Goal: Information Seeking & Learning: Learn about a topic

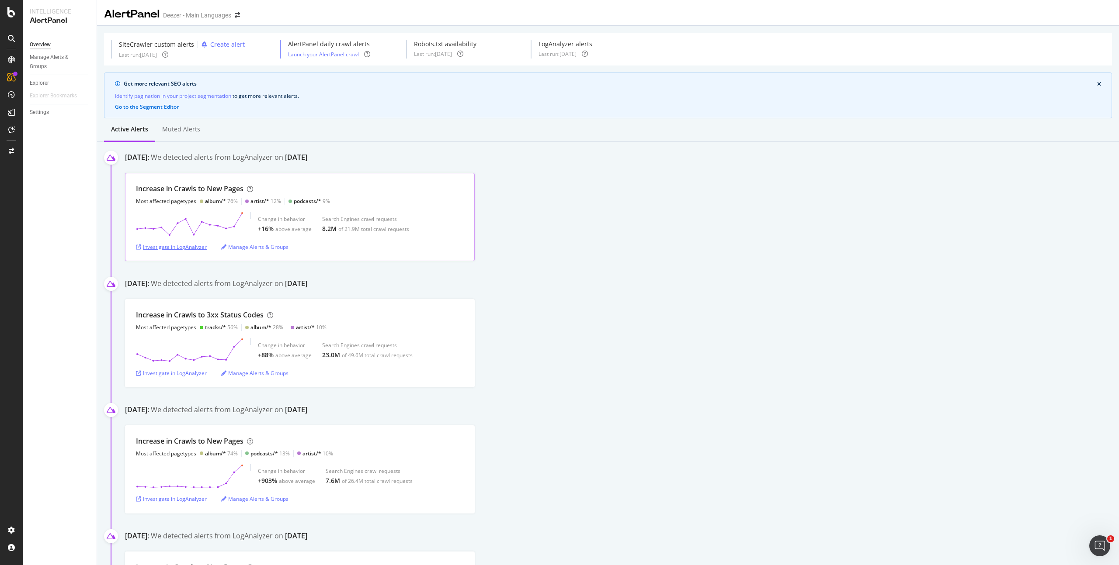
click at [189, 250] on div "Investigate in LogAnalyzer" at bounding box center [171, 246] width 71 height 7
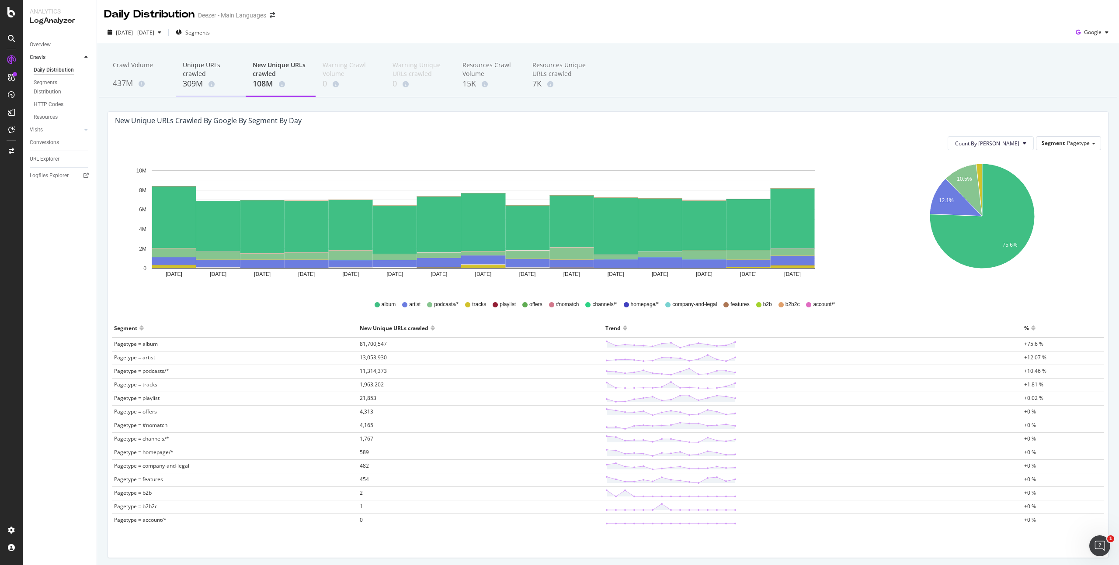
click at [185, 71] on div "Unique URLs crawled" at bounding box center [211, 69] width 56 height 17
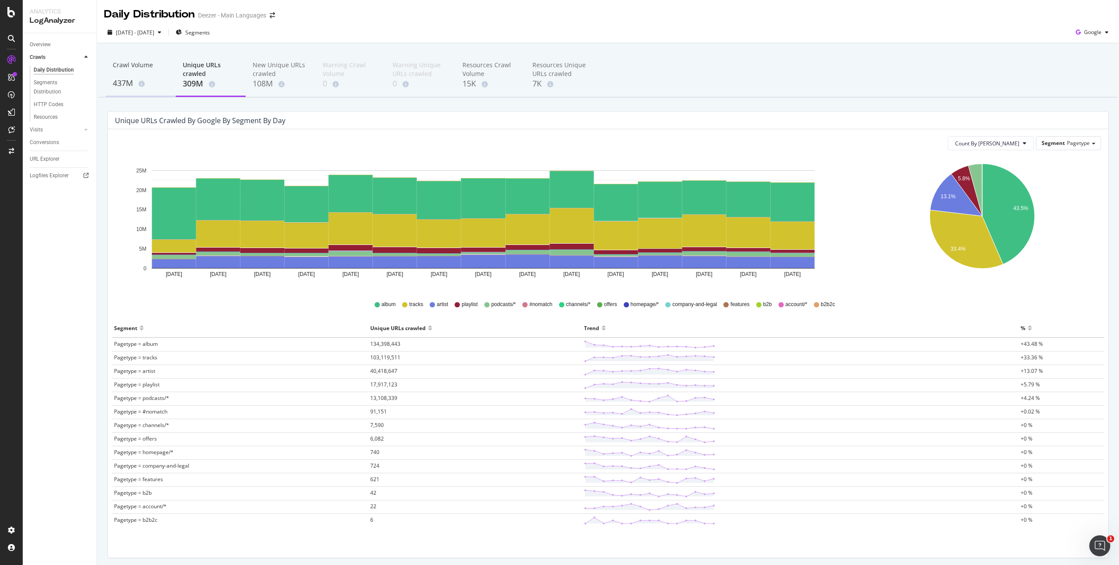
click at [162, 76] on div "Crawl Volume" at bounding box center [141, 69] width 56 height 17
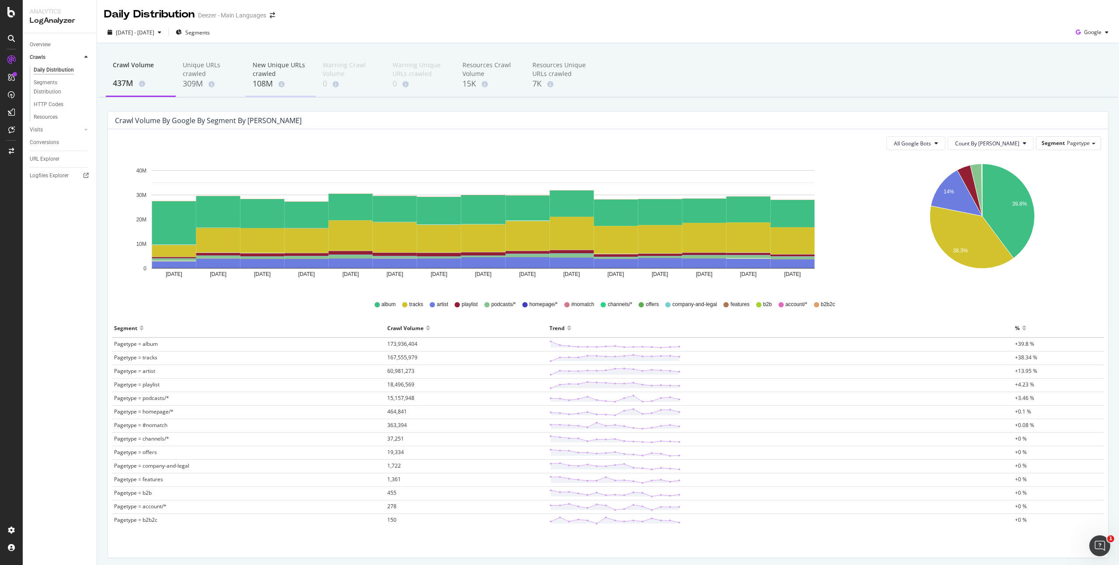
click at [273, 79] on div "108M" at bounding box center [281, 83] width 56 height 11
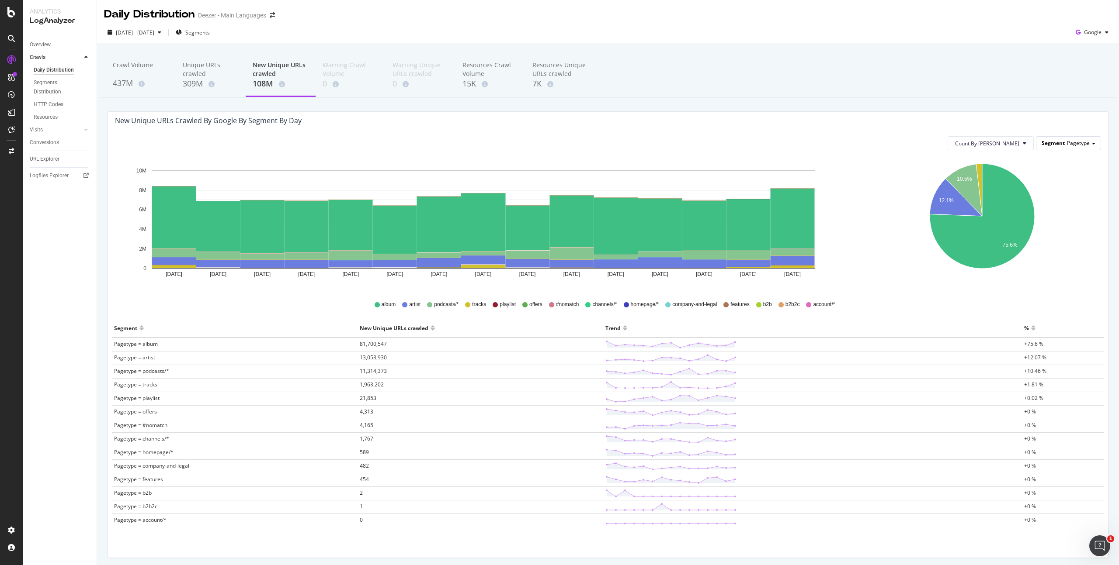
click at [1067, 140] on span "Pagetype" at bounding box center [1078, 142] width 23 height 7
click at [1069, 179] on div "Host" at bounding box center [1061, 180] width 70 height 12
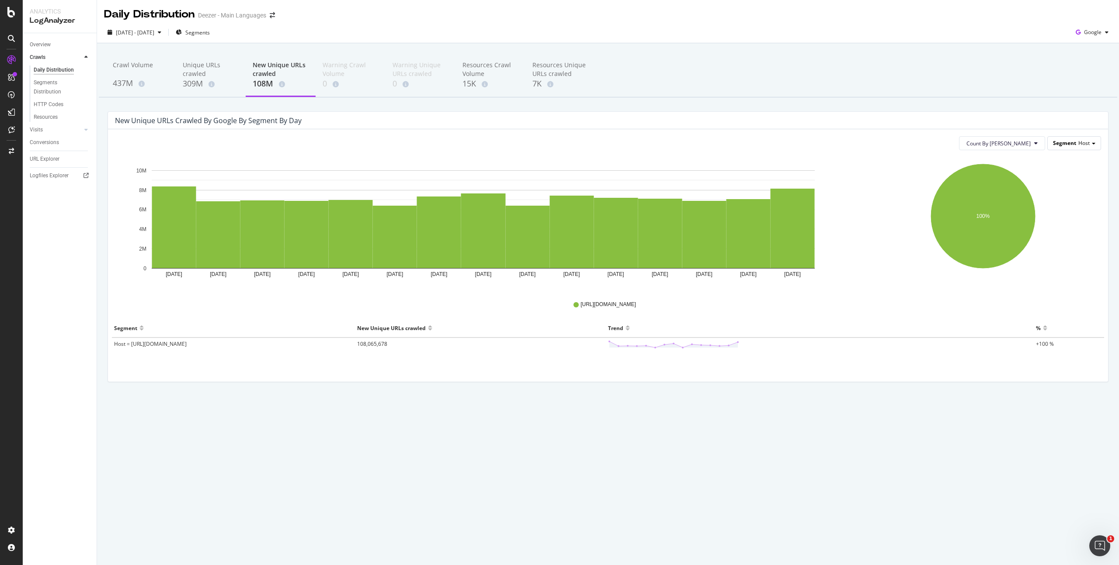
click at [1073, 139] on div "Segment Host" at bounding box center [1073, 143] width 53 height 13
click at [1086, 190] on div "Advanced selector >" at bounding box center [1061, 192] width 70 height 12
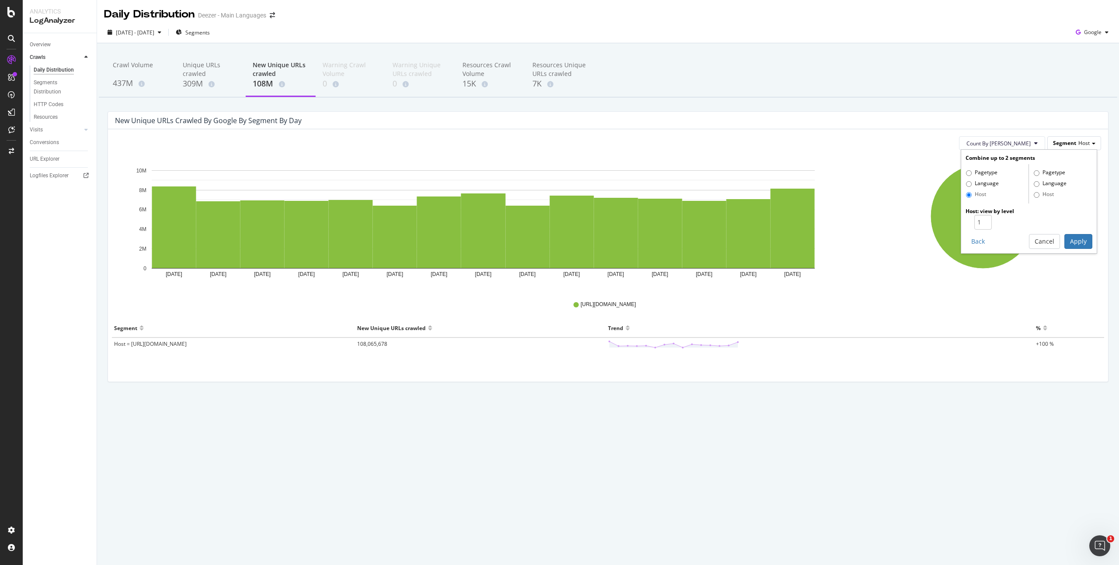
click at [1081, 138] on div "Segment Host" at bounding box center [1073, 143] width 53 height 13
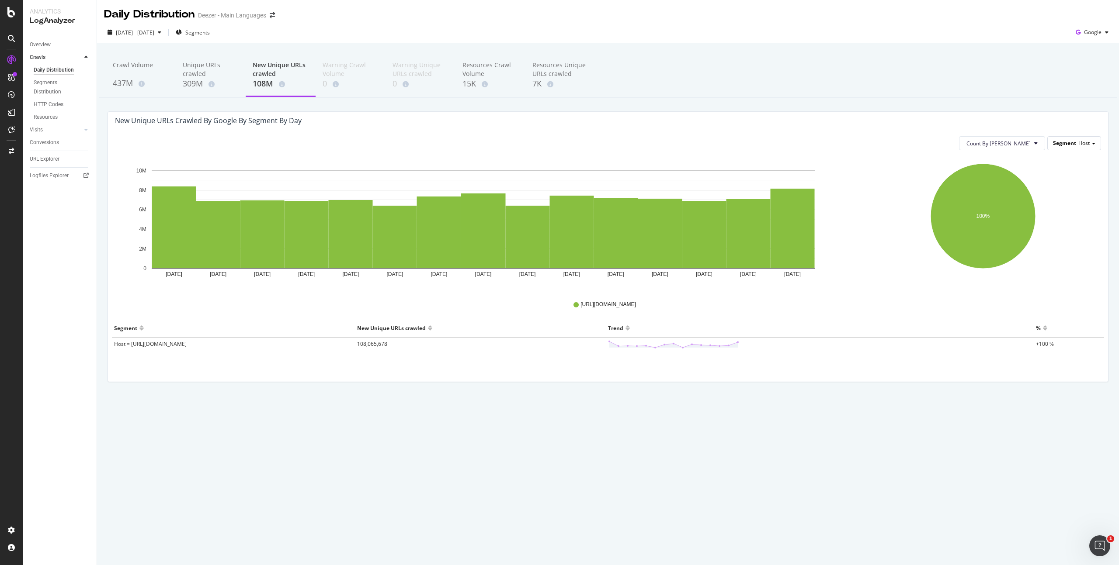
click at [1081, 140] on span "Host" at bounding box center [1083, 142] width 11 height 7
click at [1081, 156] on div "Pagetype" at bounding box center [1061, 156] width 70 height 12
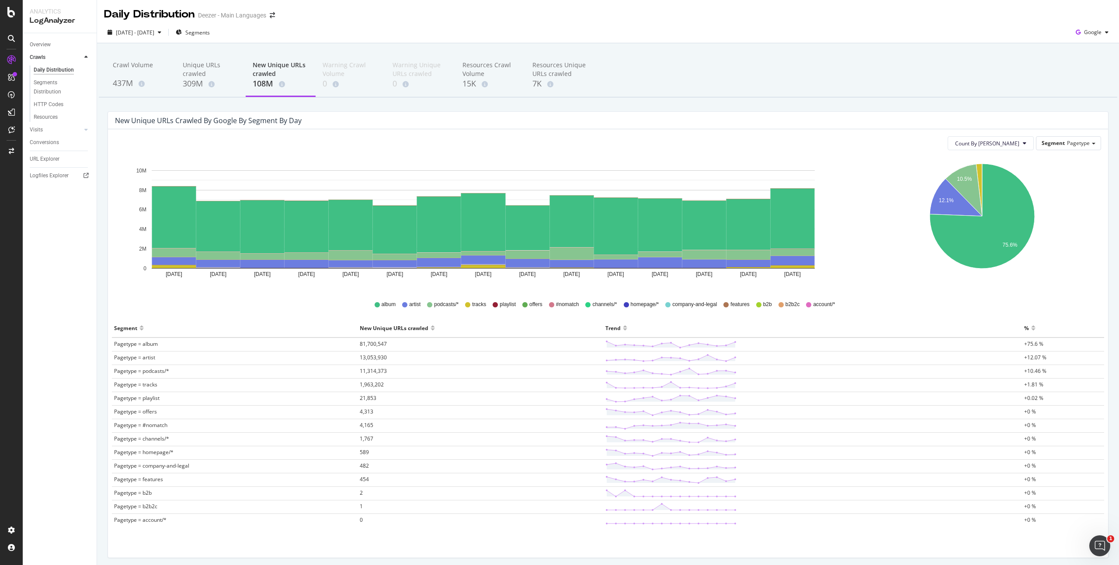
click at [1077, 129] on div "Count By Day Segment Pagetype Hold CMD (⌘) while clicking to filter the report.…" at bounding box center [608, 343] width 1000 height 429
click at [1078, 144] on span "Pagetype" at bounding box center [1078, 142] width 23 height 7
click at [1081, 170] on div "Language" at bounding box center [1061, 168] width 70 height 12
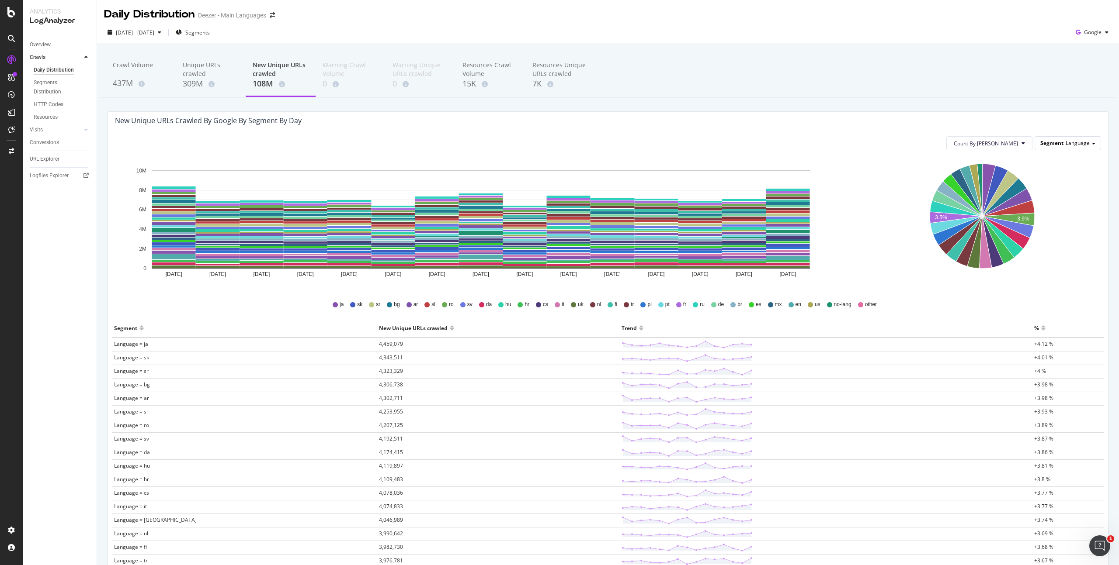
click at [1078, 143] on span "Language" at bounding box center [1077, 142] width 24 height 7
click at [1079, 153] on div "Pagetype" at bounding box center [1061, 156] width 70 height 12
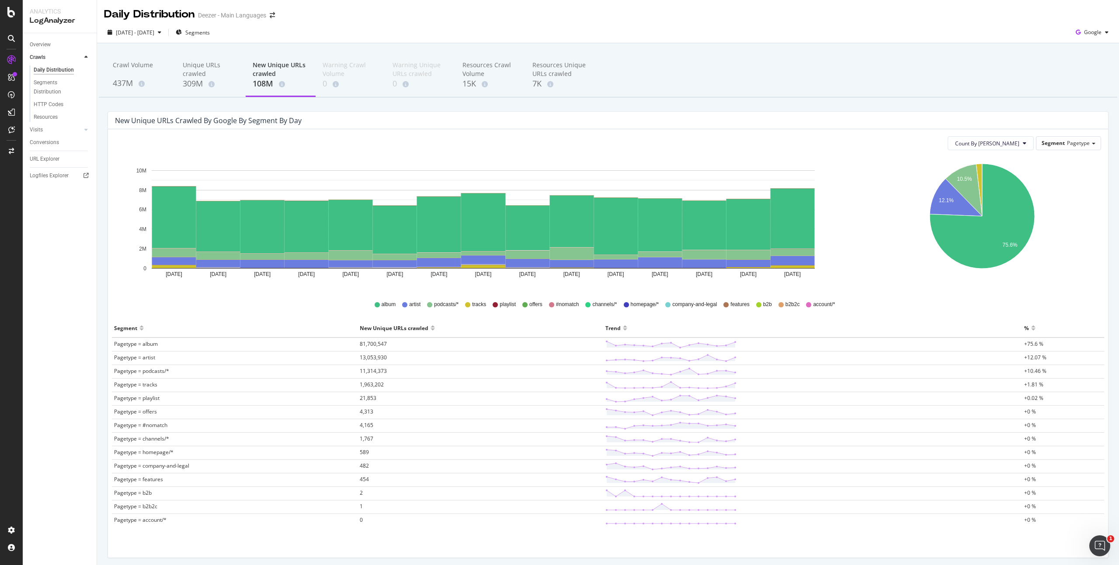
click at [693, 184] on rect "A chart." at bounding box center [483, 219] width 663 height 98
click at [166, 136] on div "Count By Day Segment Pagetype" at bounding box center [608, 143] width 986 height 14
click at [58, 89] on div "Segments Distribution" at bounding box center [58, 87] width 49 height 18
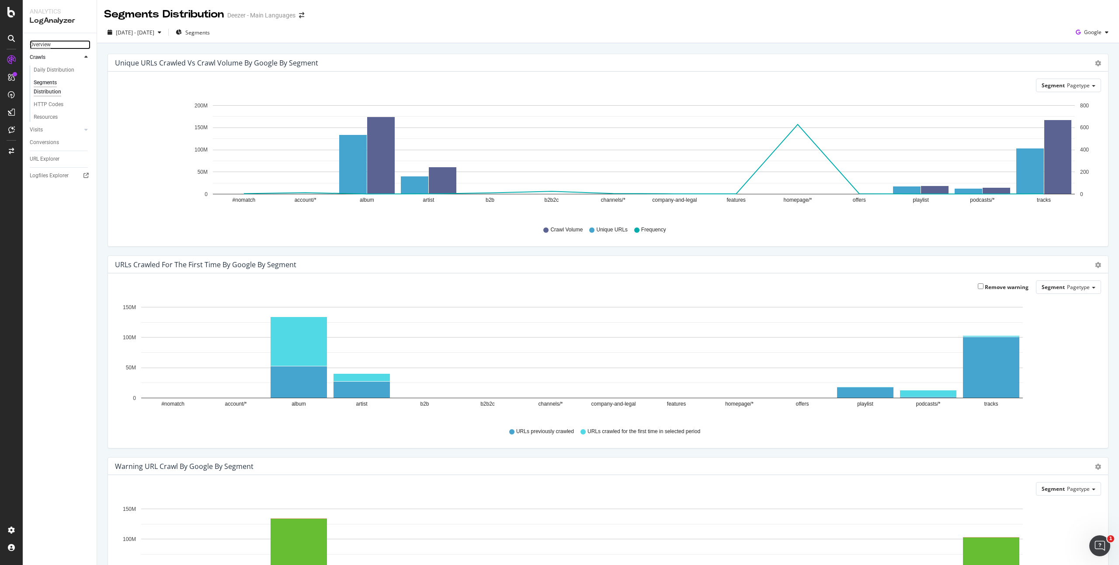
click at [48, 45] on div "Overview" at bounding box center [40, 44] width 21 height 9
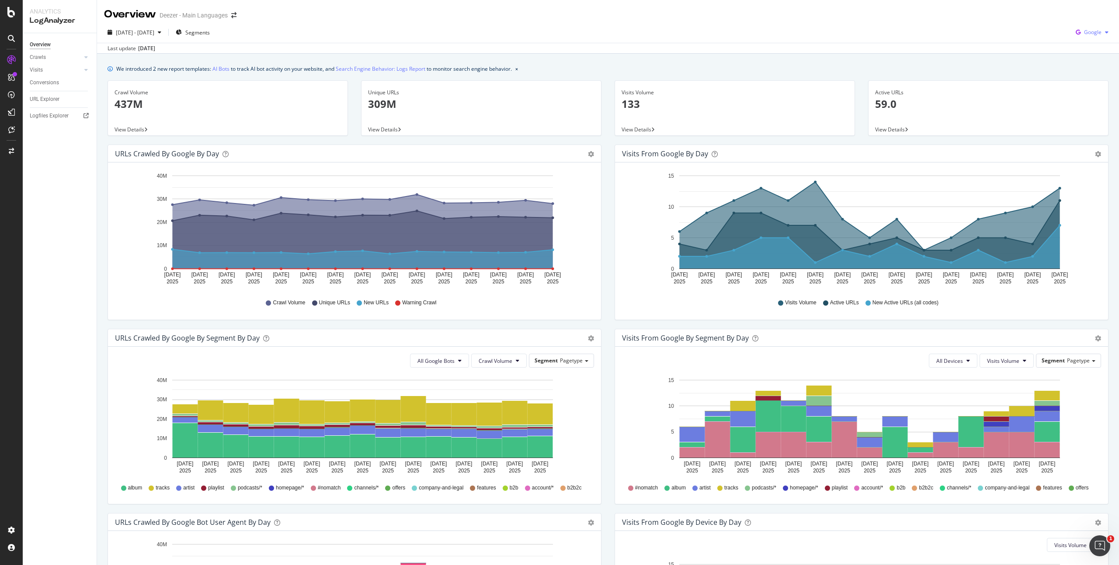
click at [1074, 30] on icon "button" at bounding box center [1078, 32] width 12 height 12
click at [1086, 87] on div "OpenAI" at bounding box center [1085, 82] width 60 height 13
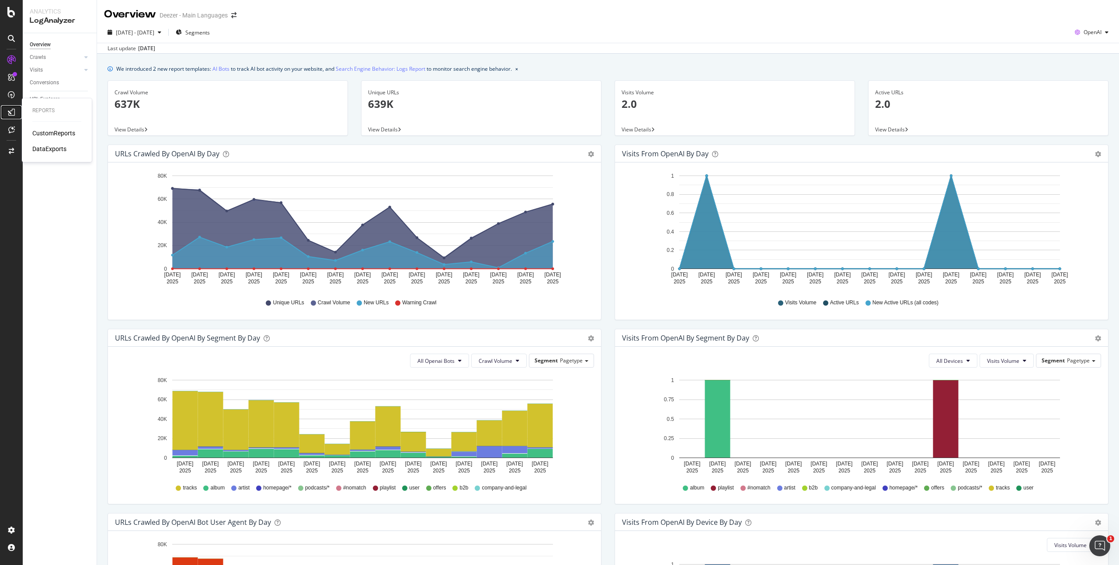
click at [16, 116] on div at bounding box center [11, 112] width 14 height 14
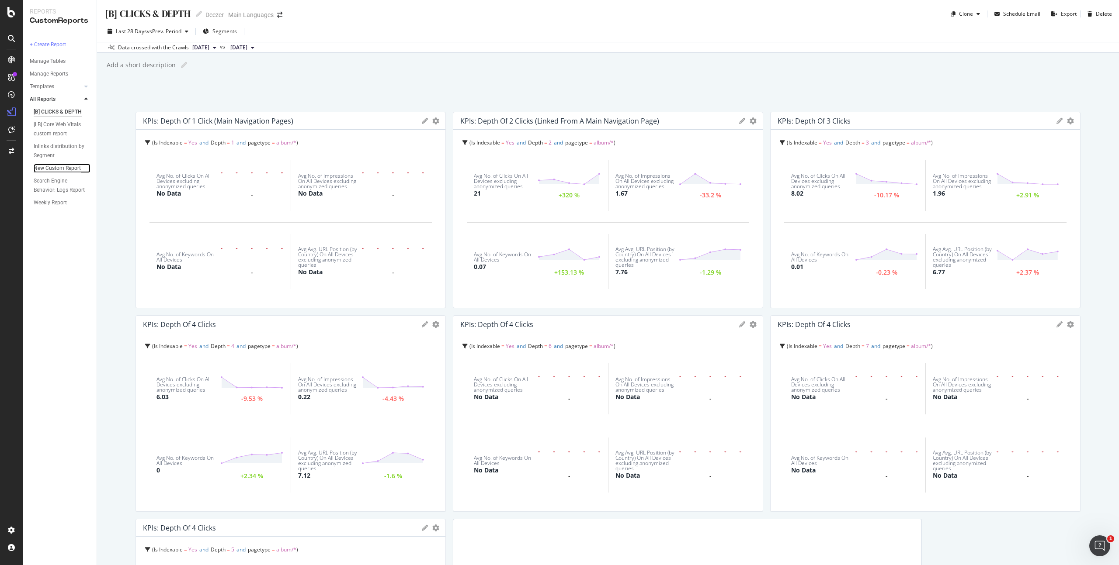
click at [74, 170] on div "New Custom Report" at bounding box center [57, 168] width 47 height 9
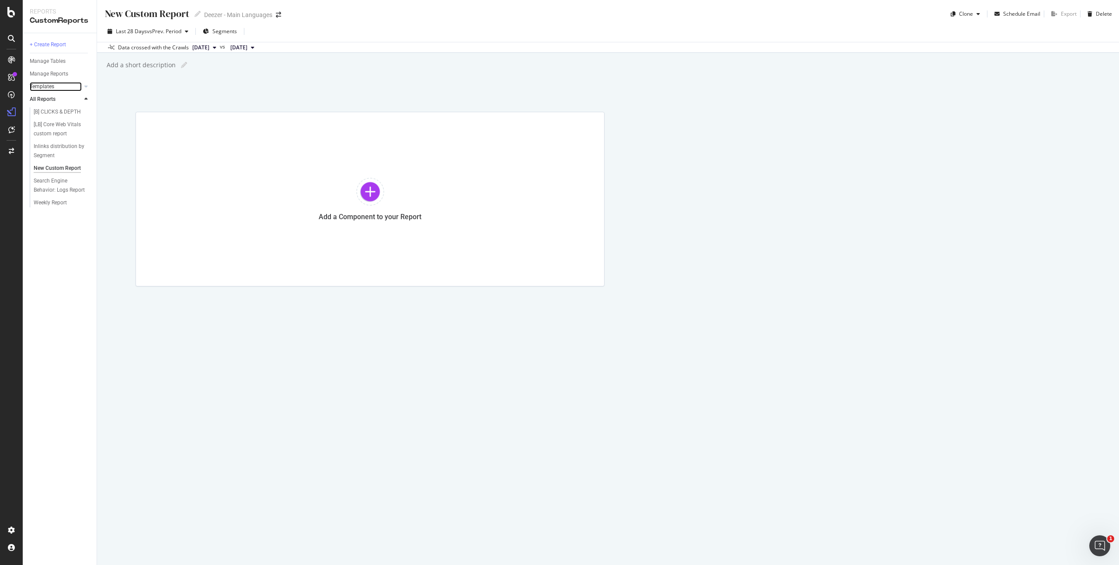
click at [69, 86] on link "Templates" at bounding box center [56, 86] width 52 height 9
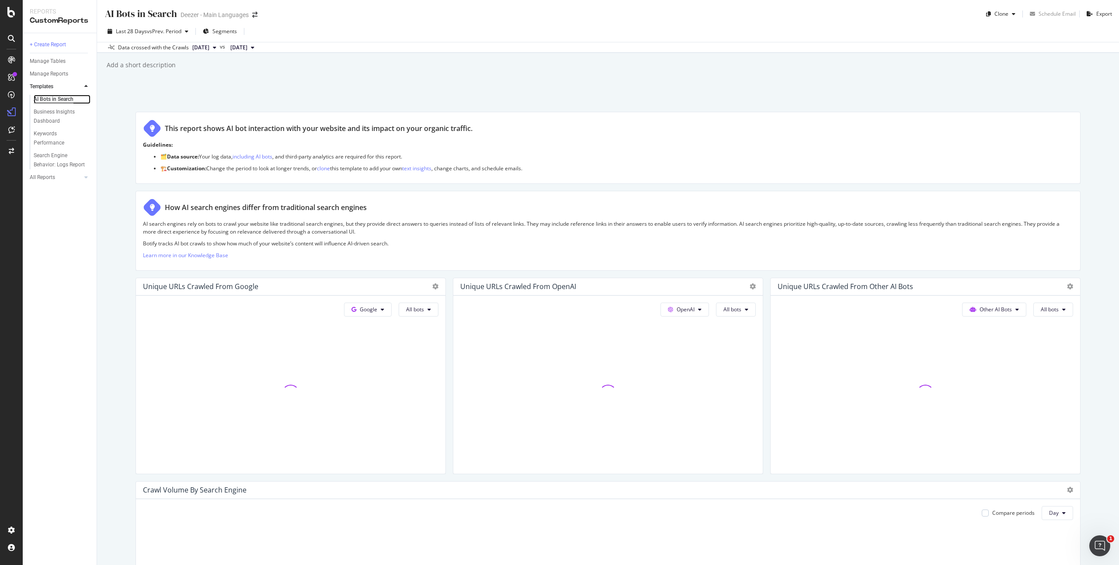
click at [64, 100] on div "AI Bots in Search" at bounding box center [54, 99] width 40 height 9
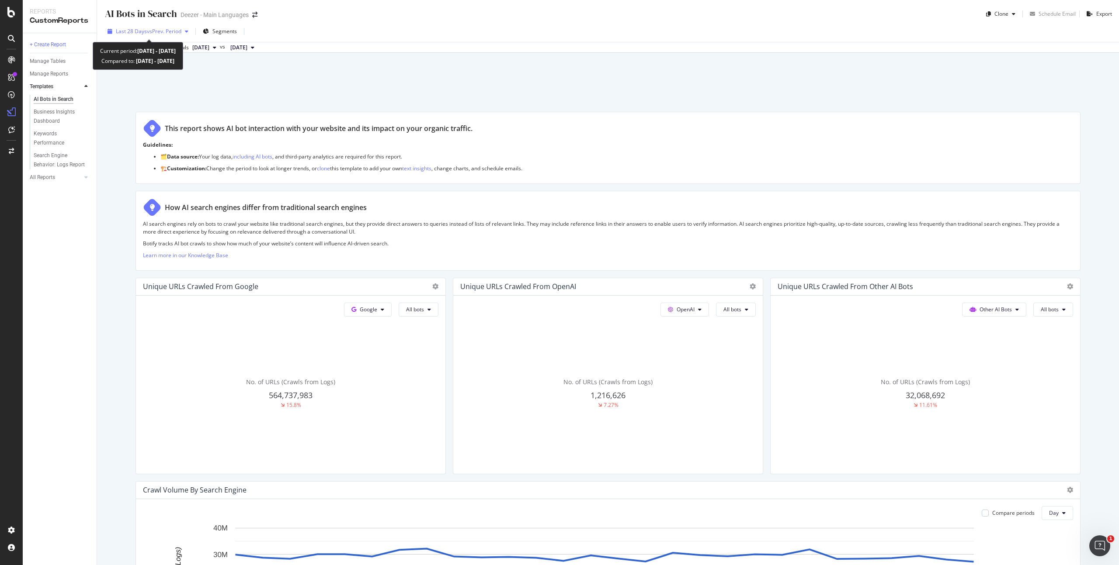
click at [179, 35] on span "vs Prev. Period" at bounding box center [164, 31] width 35 height 7
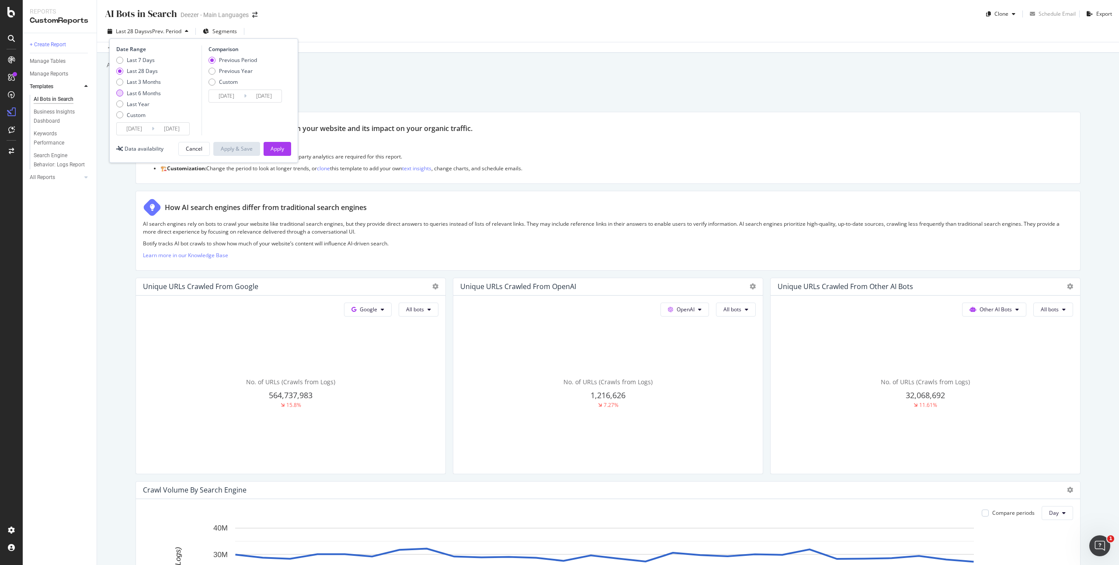
click at [154, 91] on div "Last 6 Months" at bounding box center [144, 93] width 34 height 7
type input "[DATE]"
click at [285, 149] on button "Apply" at bounding box center [277, 149] width 28 height 14
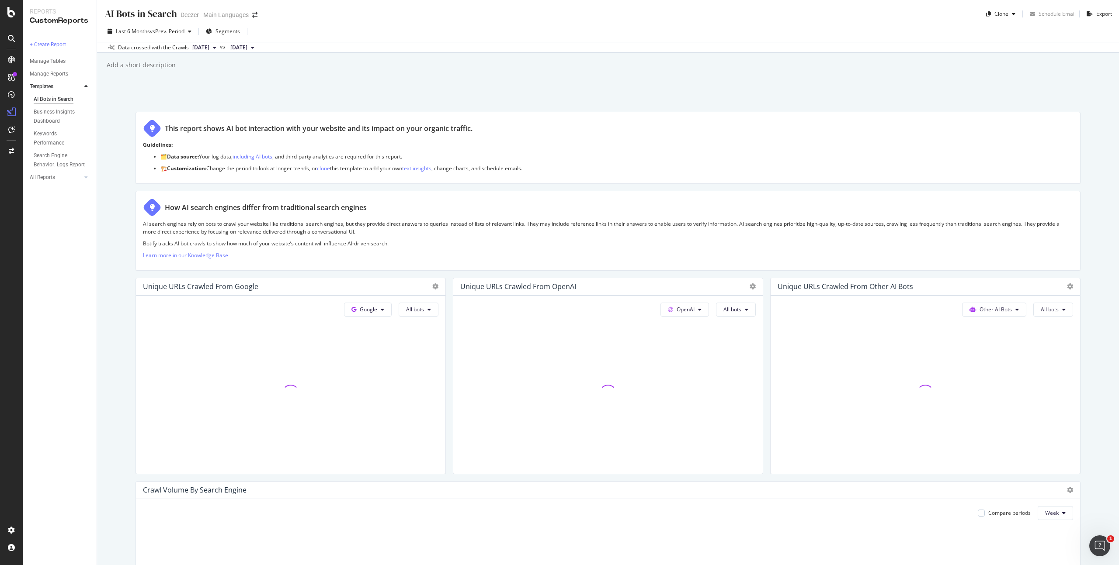
click at [220, 51] on button "[DATE]" at bounding box center [204, 47] width 31 height 10
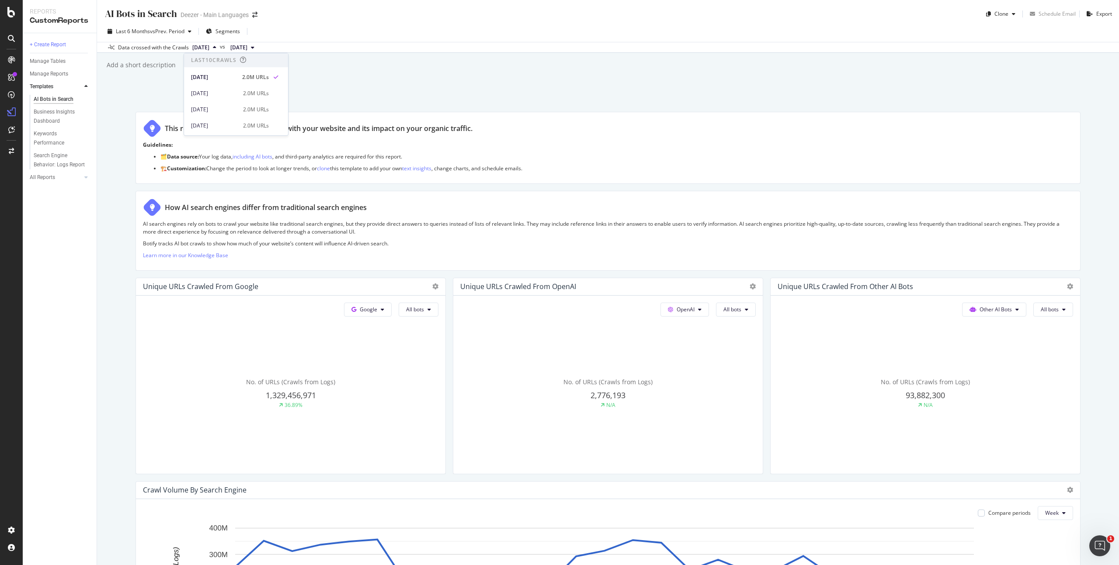
click at [348, 67] on div "Add a short description Add a short description" at bounding box center [612, 65] width 1013 height 13
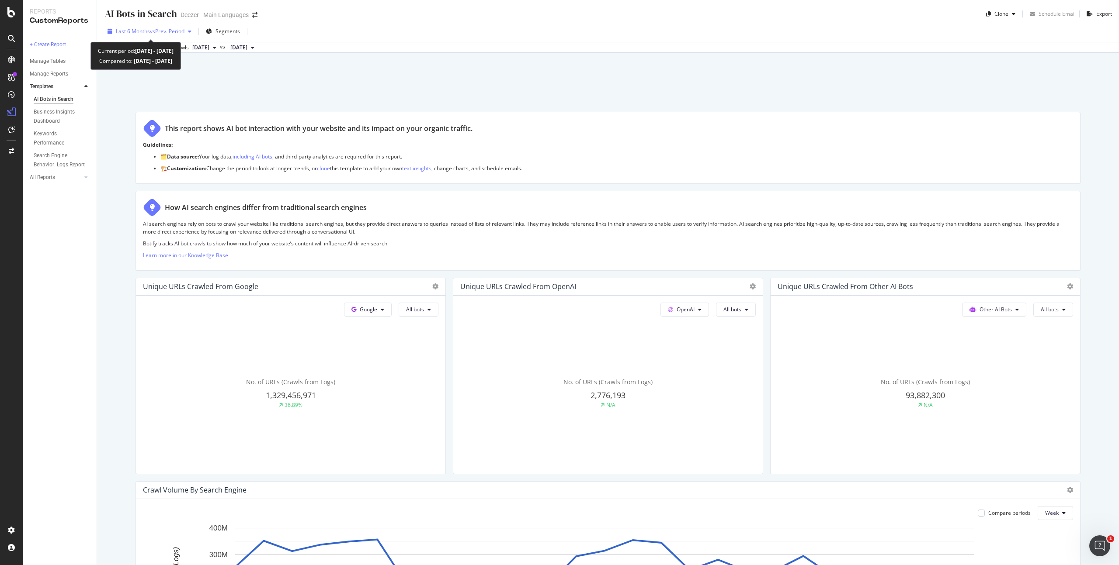
click at [159, 33] on span "vs Prev. Period" at bounding box center [167, 31] width 35 height 7
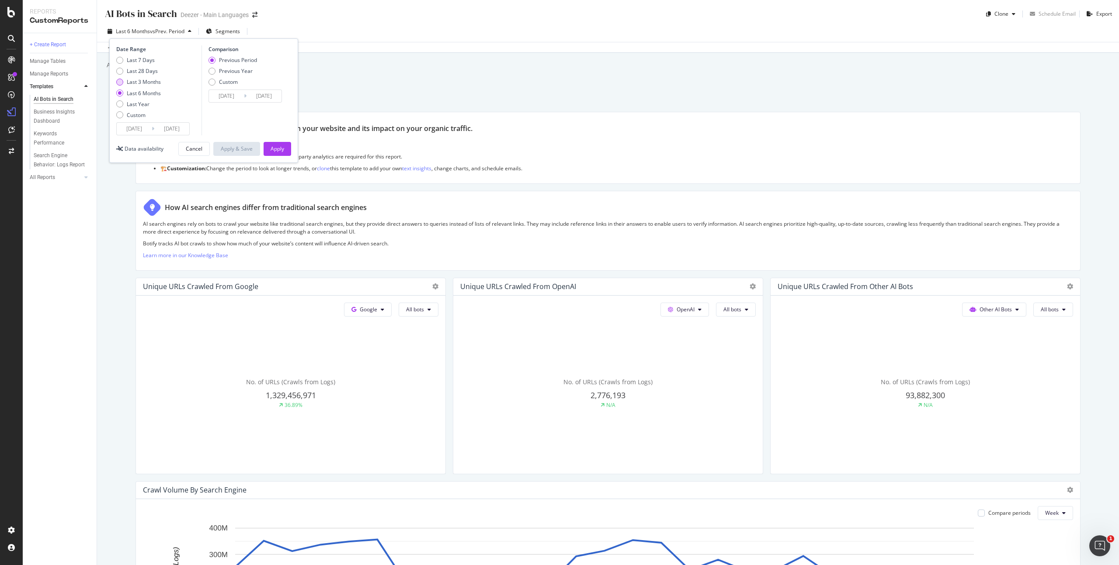
click at [142, 80] on div "Last 3 Months" at bounding box center [144, 81] width 34 height 7
type input "[DATE]"
click at [278, 146] on div "Apply" at bounding box center [277, 148] width 14 height 7
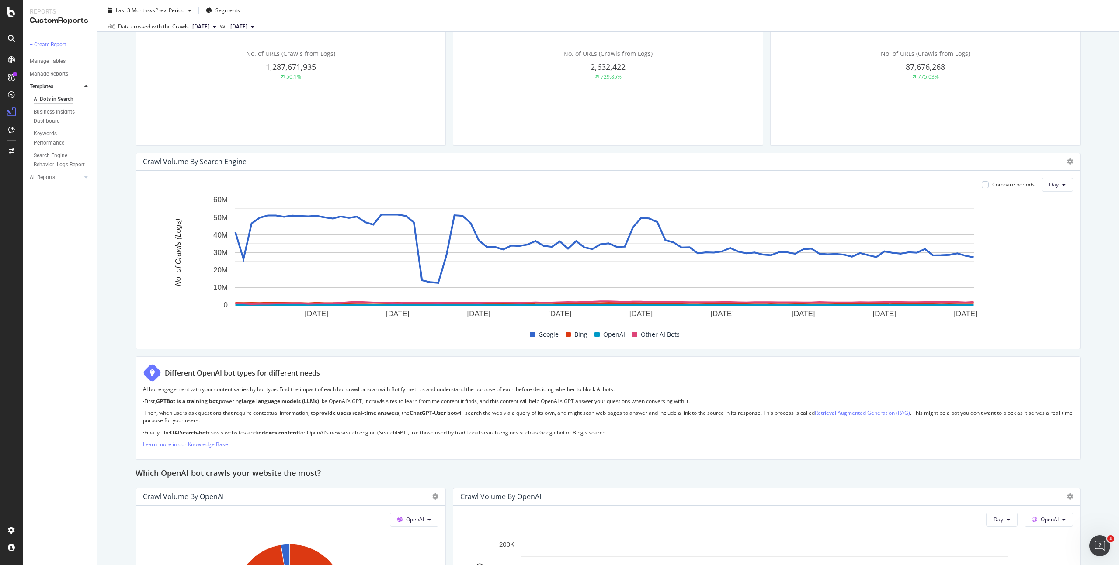
scroll to position [341, 0]
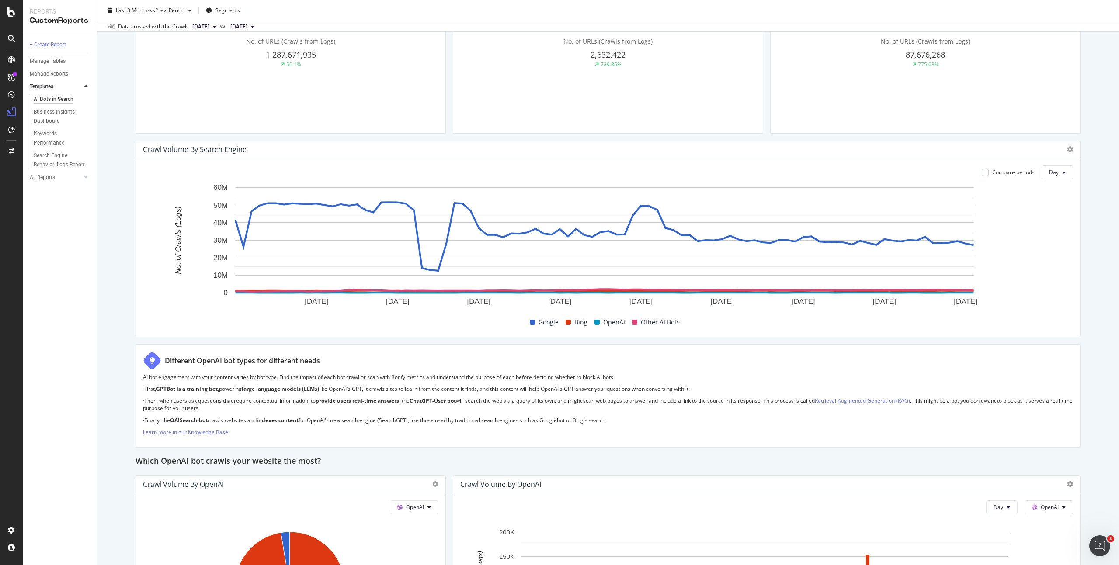
click at [530, 322] on span at bounding box center [532, 322] width 5 height 5
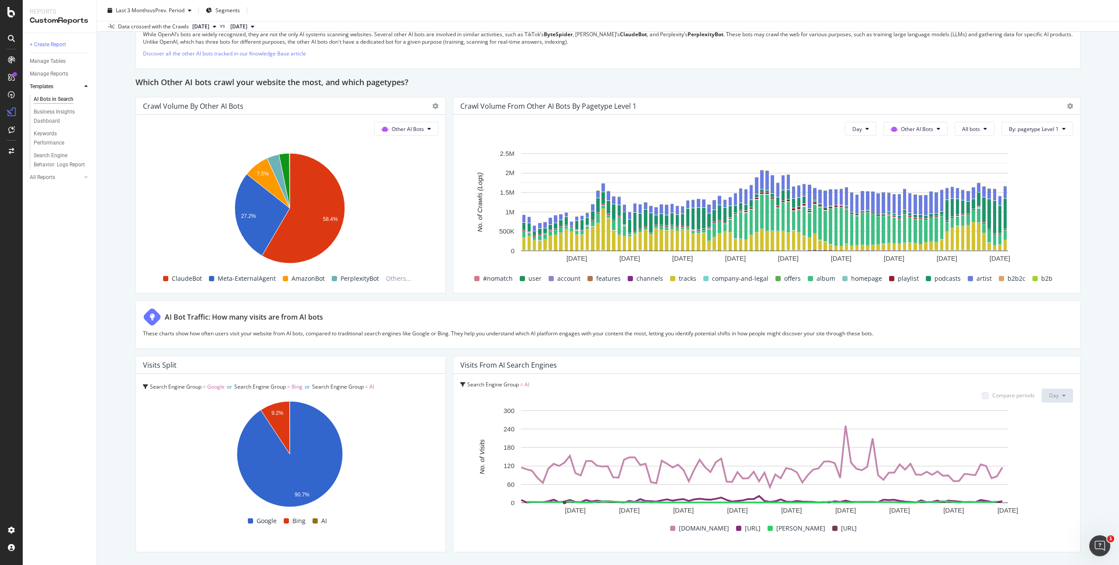
scroll to position [1224, 0]
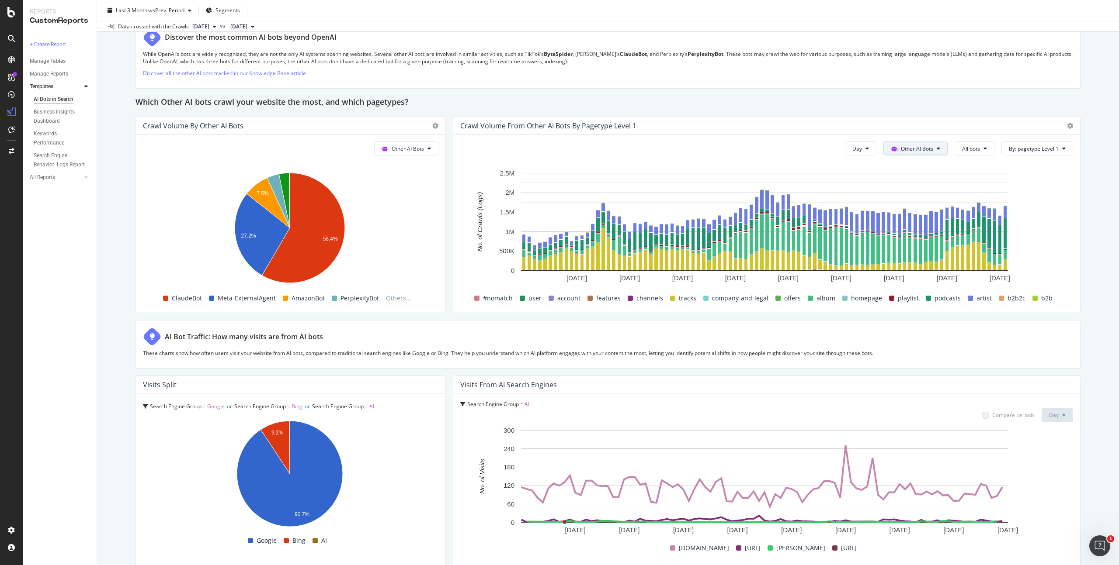
click at [927, 148] on button "Other AI Bots" at bounding box center [915, 149] width 64 height 14
click at [980, 142] on button "All bots" at bounding box center [974, 149] width 40 height 14
click at [1022, 151] on span "By: pagetype Level 1" at bounding box center [1034, 148] width 50 height 7
click at [1039, 183] on div "Select a Segment" at bounding box center [1024, 179] width 44 height 7
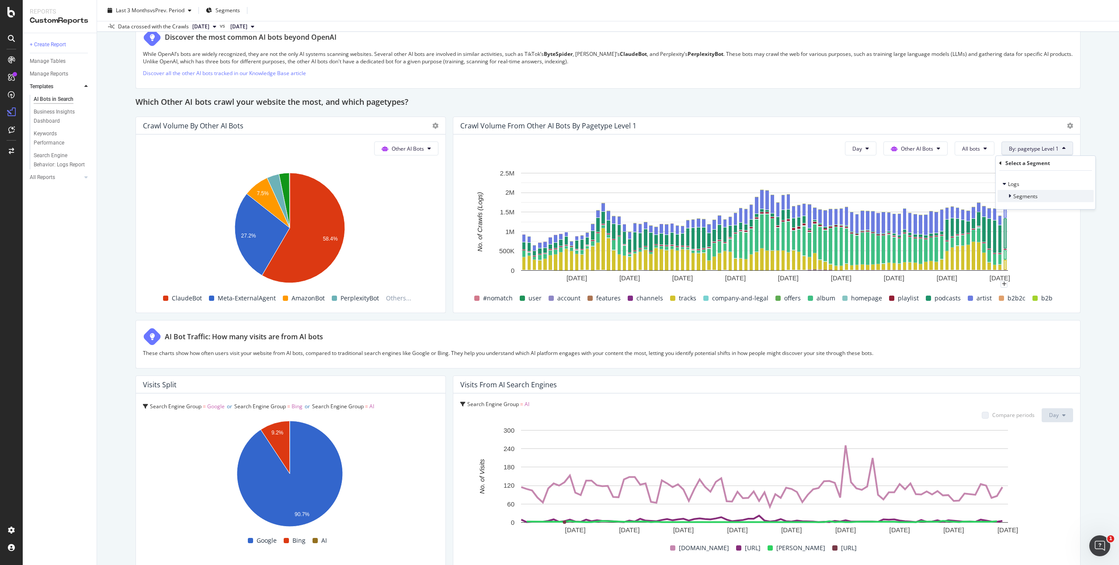
click at [1036, 194] on span "Segments" at bounding box center [1025, 196] width 24 height 7
click at [1082, 268] on div "AI Bots in Search AI Bots in Search Deezer - Main Languages Clone Schedule Emai…" at bounding box center [608, 282] width 1022 height 565
click at [1021, 146] on span "By: pagetype Level 1" at bounding box center [1034, 148] width 50 height 7
click at [1022, 179] on div "Select a Segment" at bounding box center [1024, 179] width 44 height 7
click at [1022, 199] on span "Segments" at bounding box center [1025, 196] width 24 height 7
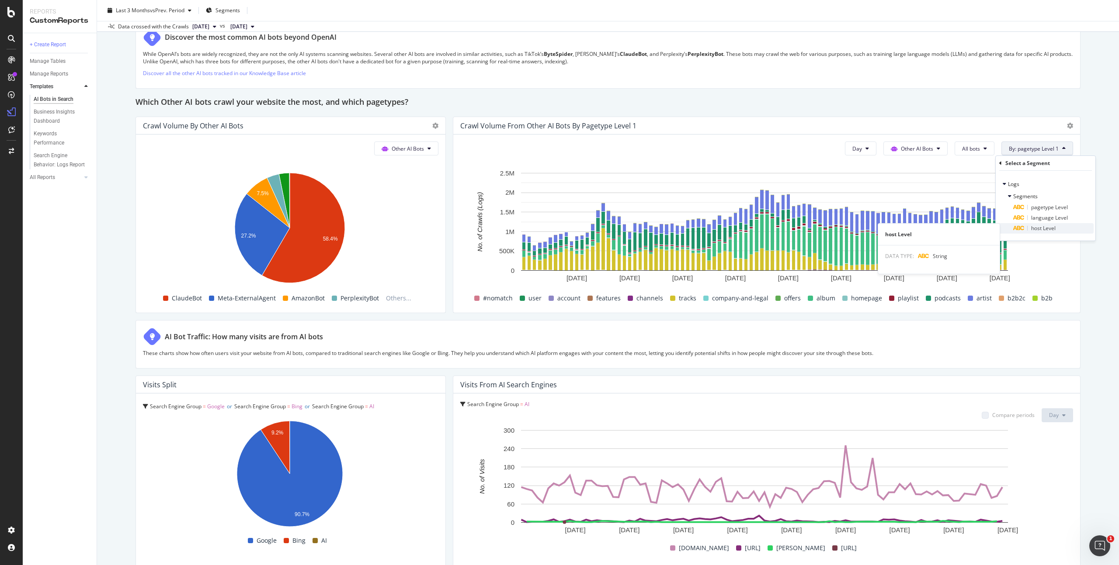
click at [1039, 229] on span "host Level" at bounding box center [1043, 228] width 24 height 7
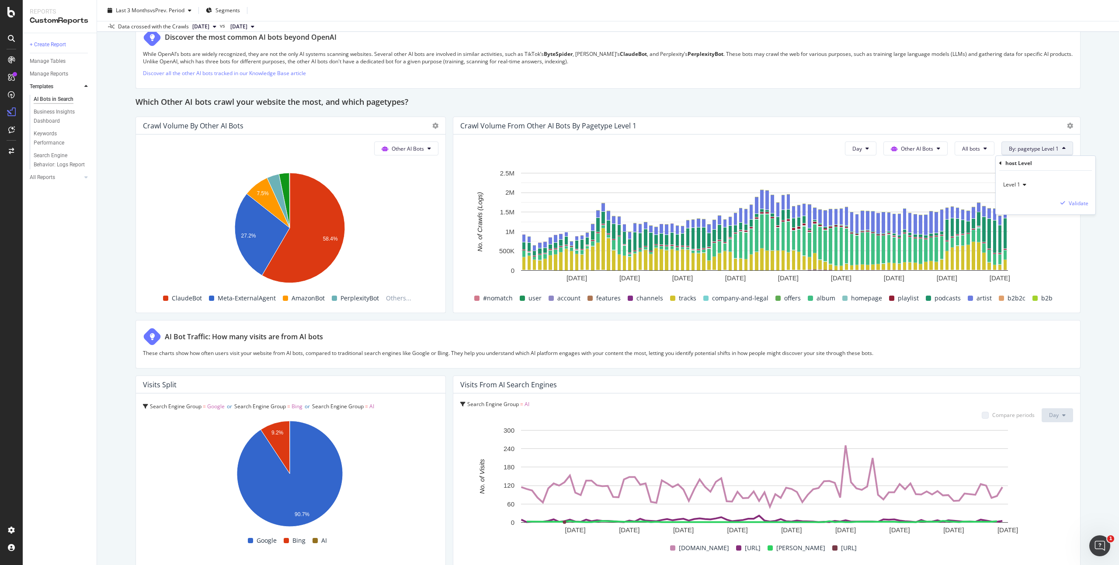
click at [1078, 209] on div "Level 1 Validate" at bounding box center [1045, 193] width 100 height 44
click at [1074, 203] on div "Validate" at bounding box center [1078, 203] width 20 height 7
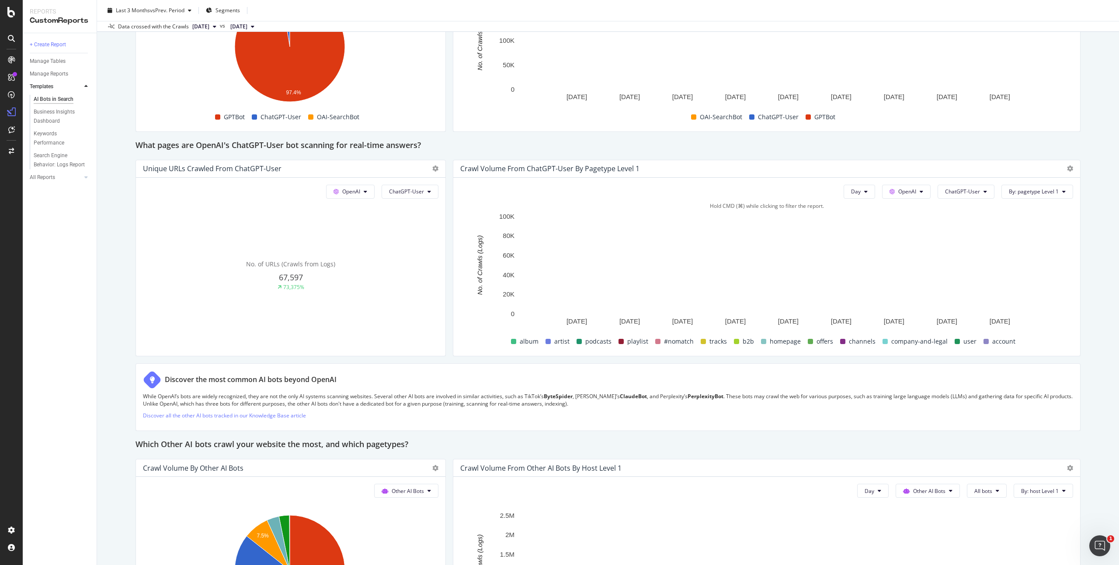
scroll to position [880, 0]
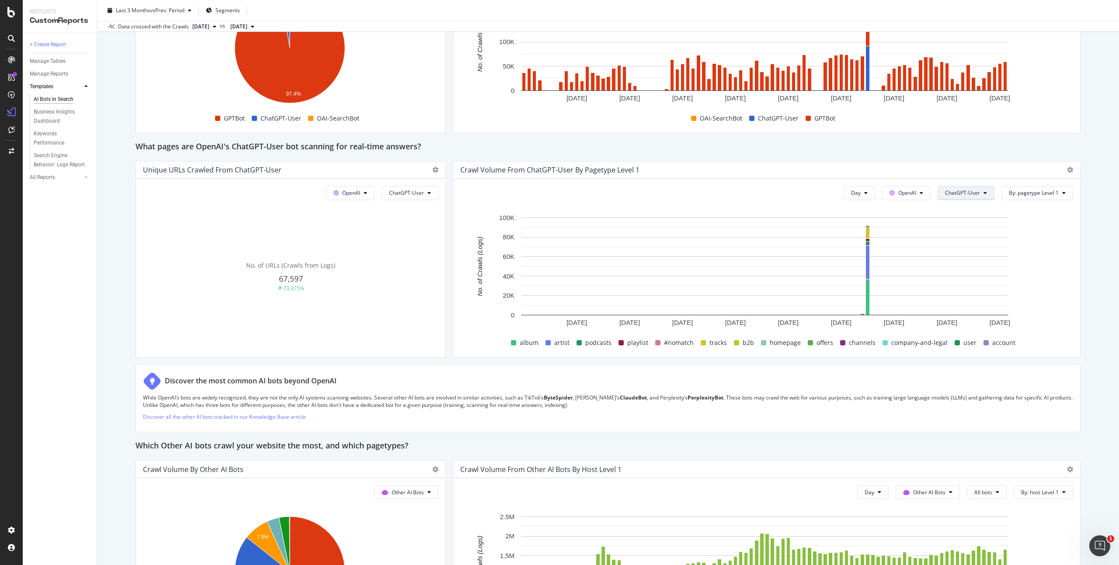
click at [945, 191] on span "ChatGPT-User" at bounding box center [962, 192] width 35 height 7
click at [968, 271] on span "GPTBot" at bounding box center [961, 275] width 44 height 8
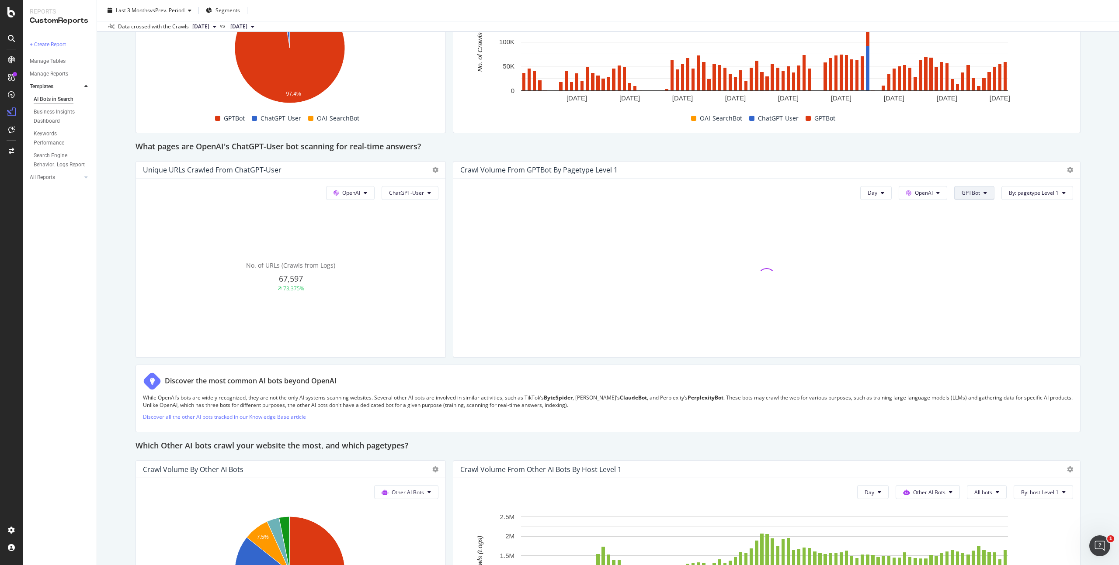
click at [967, 189] on span "GPTBot" at bounding box center [970, 192] width 18 height 7
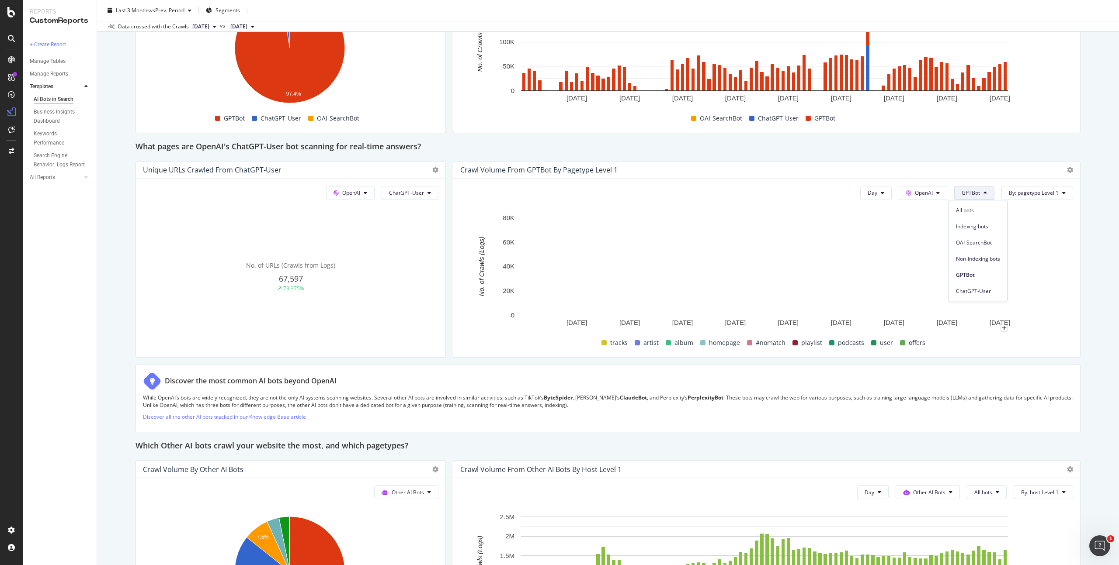
click at [1076, 269] on div "AI Bots in Search AI Bots in Search Deezer - Main Languages Clone Schedule Emai…" at bounding box center [608, 282] width 1022 height 565
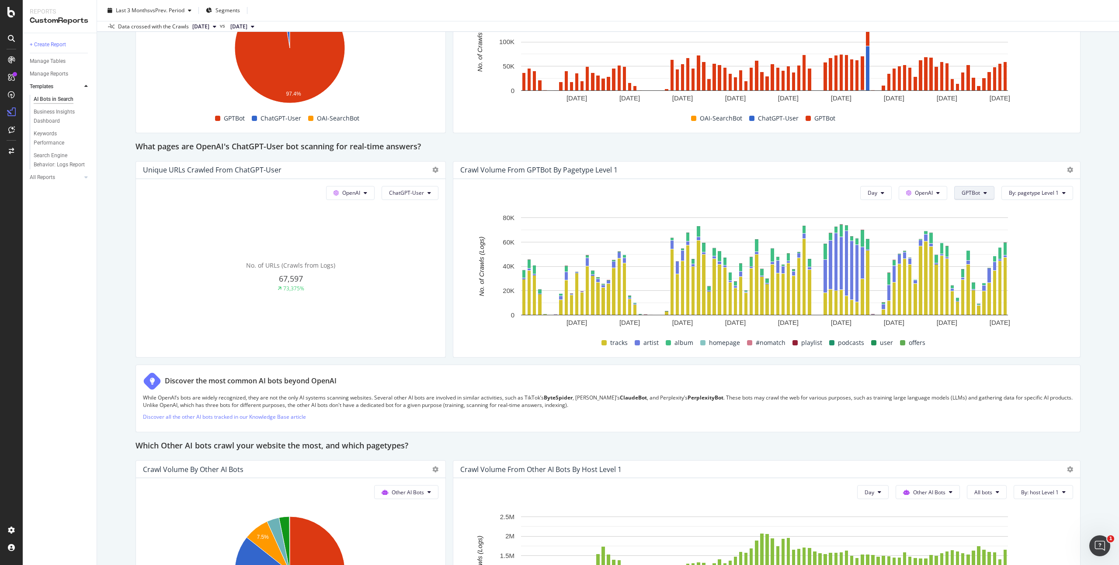
click at [967, 189] on span "GPTBot" at bounding box center [970, 192] width 18 height 7
click at [993, 241] on span "OAI-SearchBot" at bounding box center [978, 243] width 44 height 8
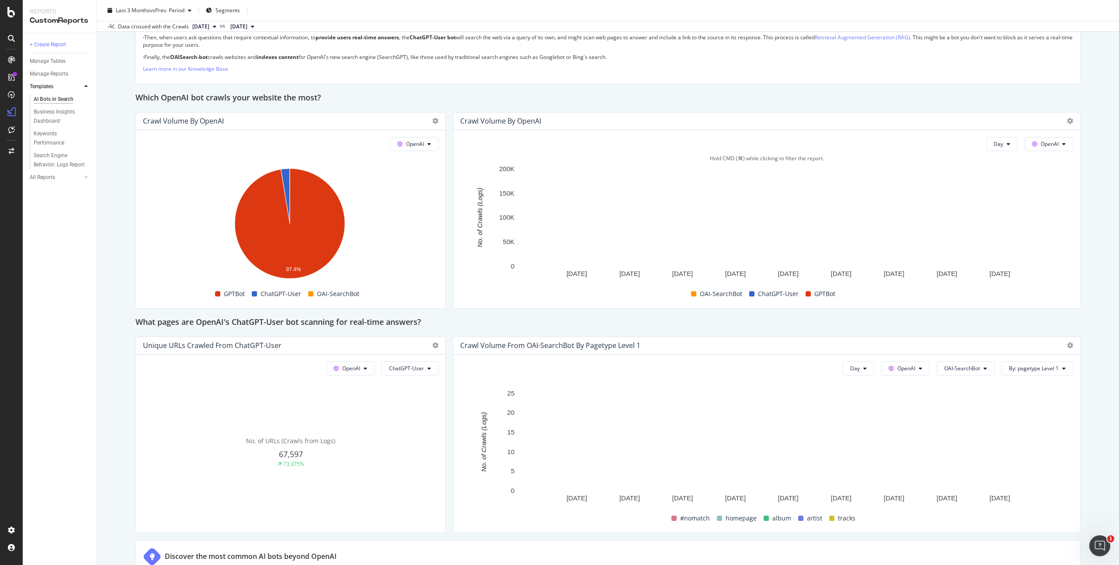
scroll to position [707, 0]
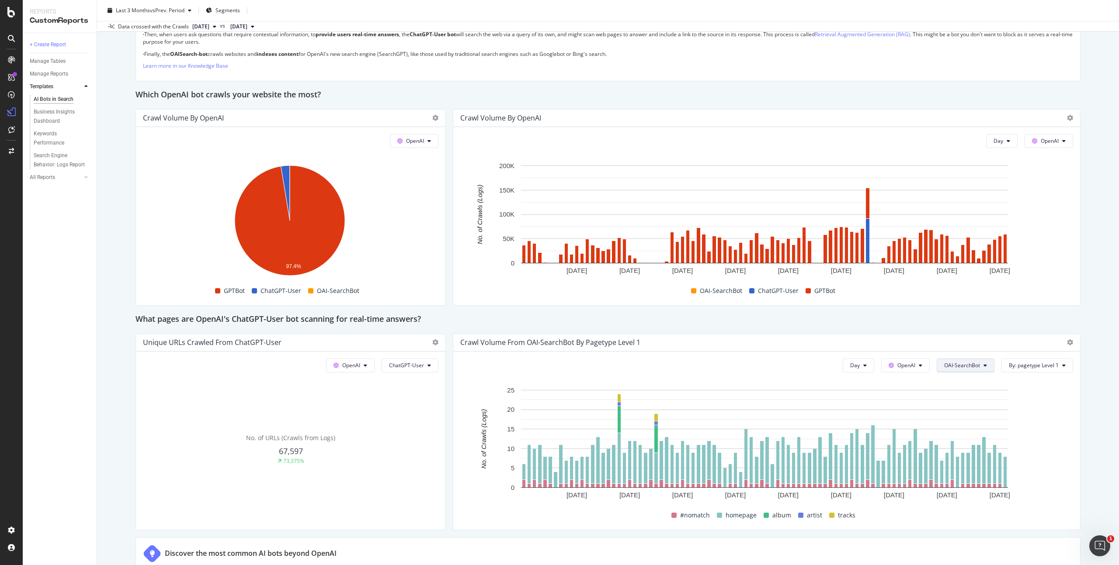
click at [983, 364] on icon at bounding box center [984, 365] width 3 height 5
click at [984, 465] on div "ChatGPT-User" at bounding box center [960, 464] width 58 height 13
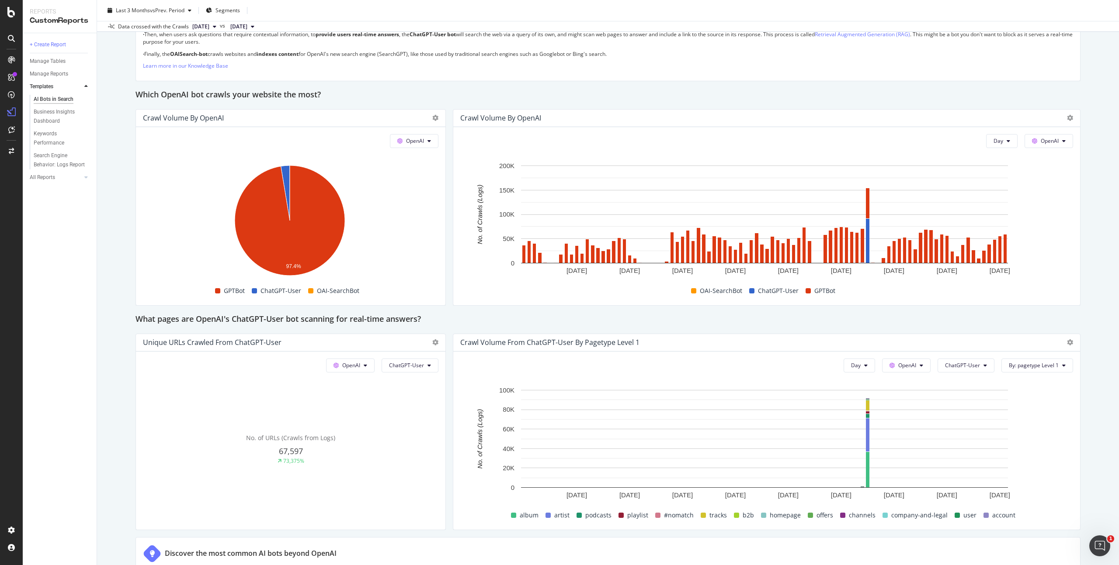
click at [1053, 440] on rect "A chart." at bounding box center [764, 447] width 608 height 122
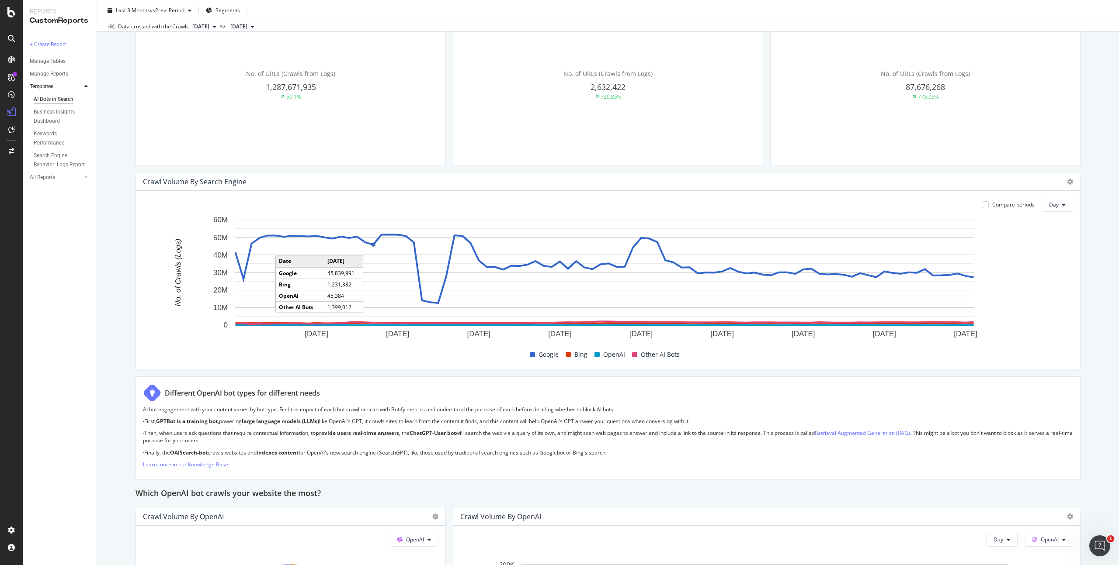
scroll to position [343, 0]
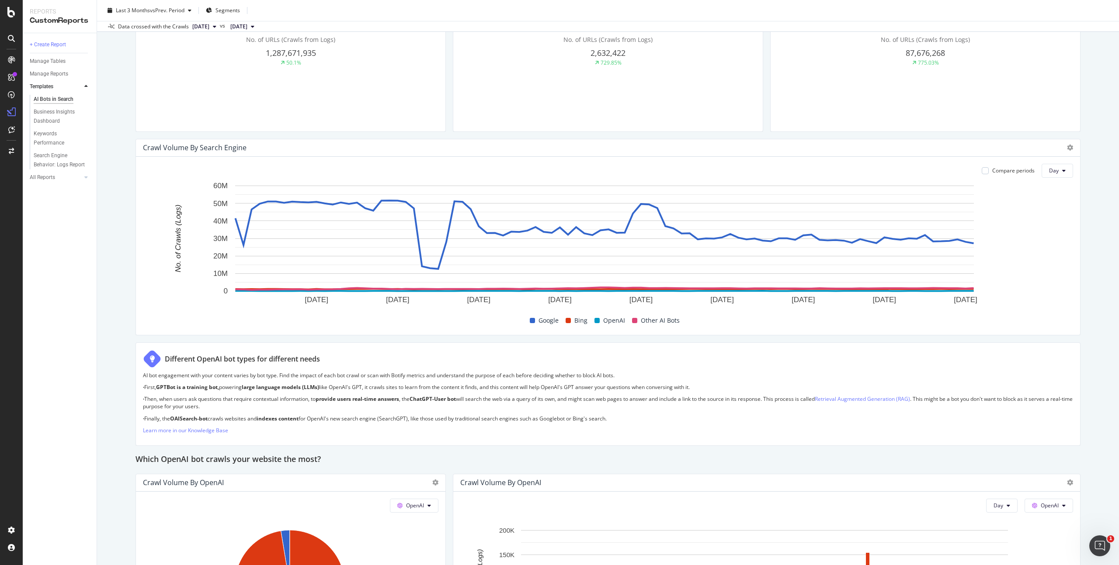
click at [388, 437] on div "AI bot engagement with your content varies by bot type. Find the impact of each…" at bounding box center [608, 405] width 930 height 67
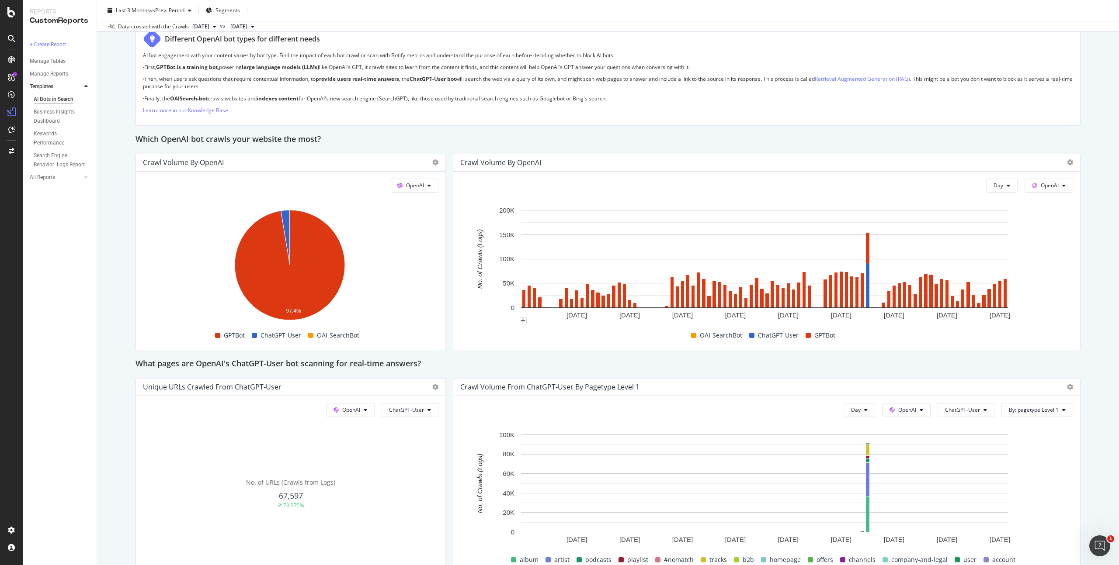
scroll to position [664, 0]
click at [399, 412] on span "ChatGPT-User" at bounding box center [406, 408] width 35 height 7
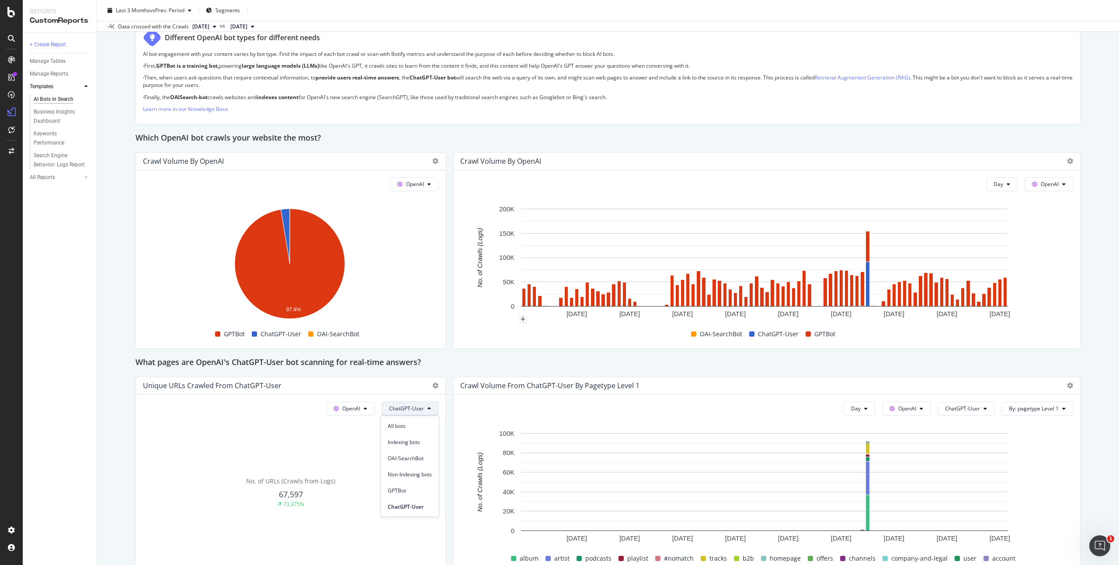
click at [479, 406] on div "Day OpenAI ChatGPT-User By: pagetype Level 1" at bounding box center [766, 409] width 613 height 14
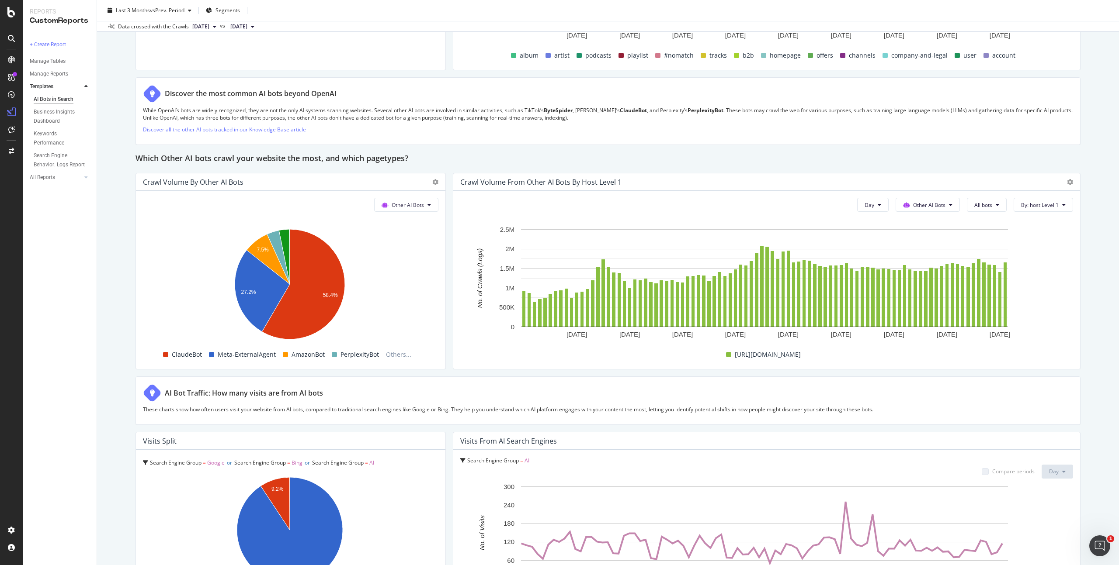
scroll to position [1166, 0]
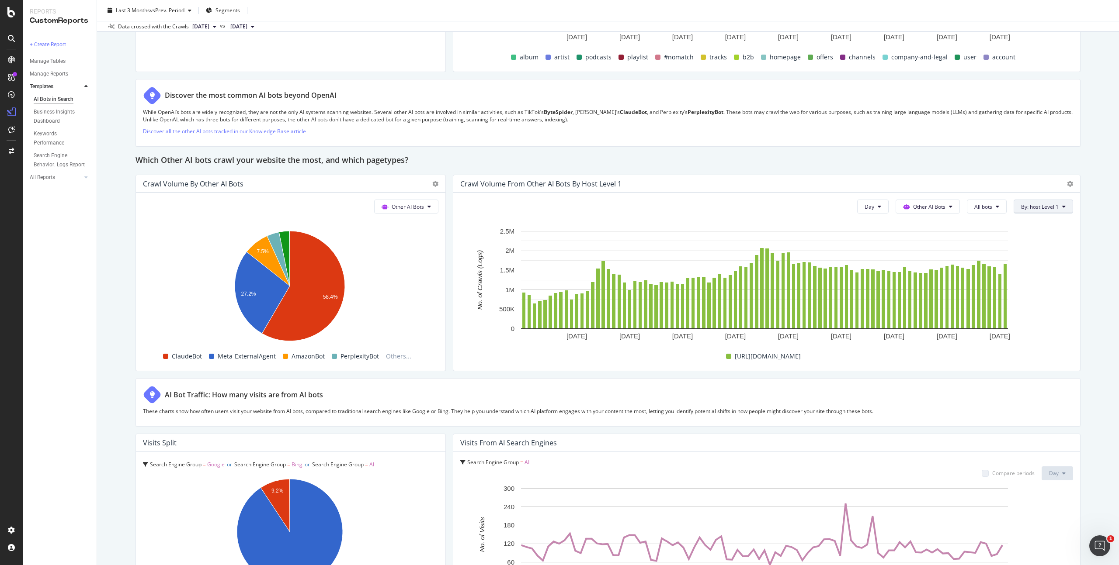
click at [1033, 206] on span "By: host Level 1" at bounding box center [1040, 206] width 38 height 7
click at [1062, 208] on icon at bounding box center [1063, 206] width 3 height 5
click at [1053, 234] on span "host Level 1" at bounding box center [1061, 238] width 94 height 8
